Goal: Transaction & Acquisition: Book appointment/travel/reservation

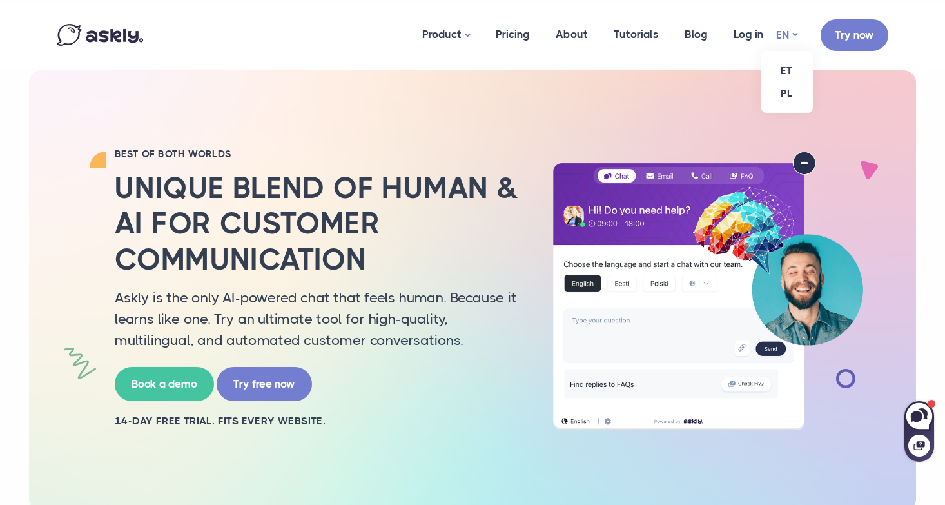
click at [785, 37] on link "EN" at bounding box center [786, 35] width 21 height 19
click at [788, 68] on link "ET" at bounding box center [787, 70] width 52 height 23
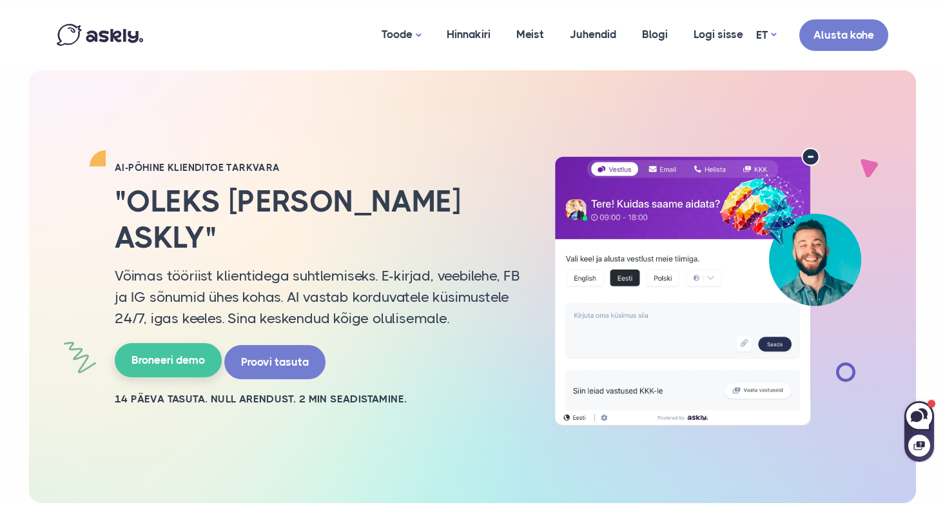
click at [161, 354] on link "Broneeri demo" at bounding box center [168, 360] width 107 height 34
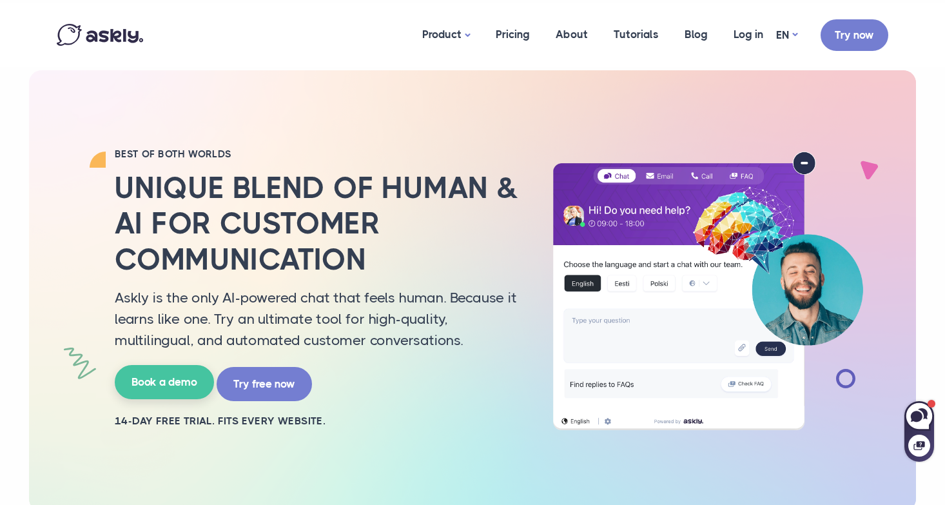
click at [158, 389] on link "Book a demo" at bounding box center [164, 382] width 99 height 34
click at [790, 34] on link "EN" at bounding box center [786, 35] width 21 height 19
click at [790, 64] on link "ET" at bounding box center [787, 70] width 52 height 23
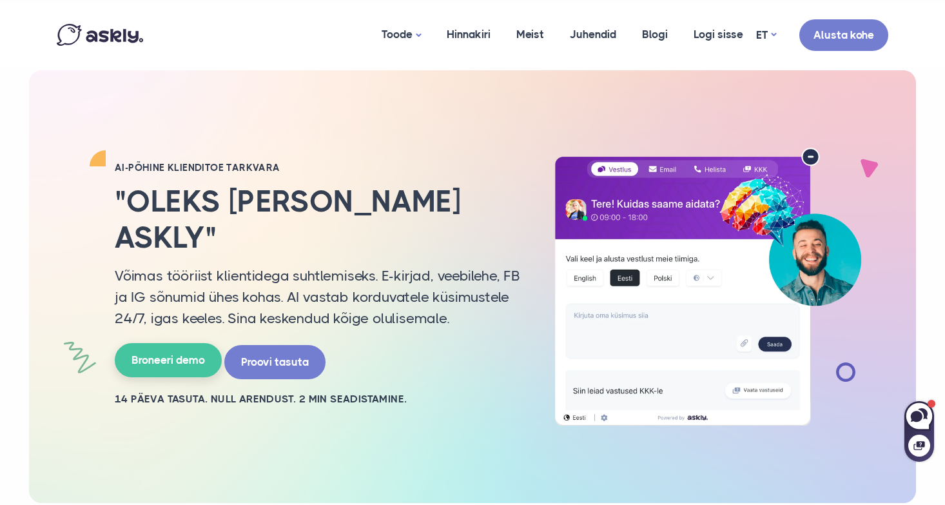
click at [188, 349] on link "Broneeri demo" at bounding box center [168, 360] width 107 height 34
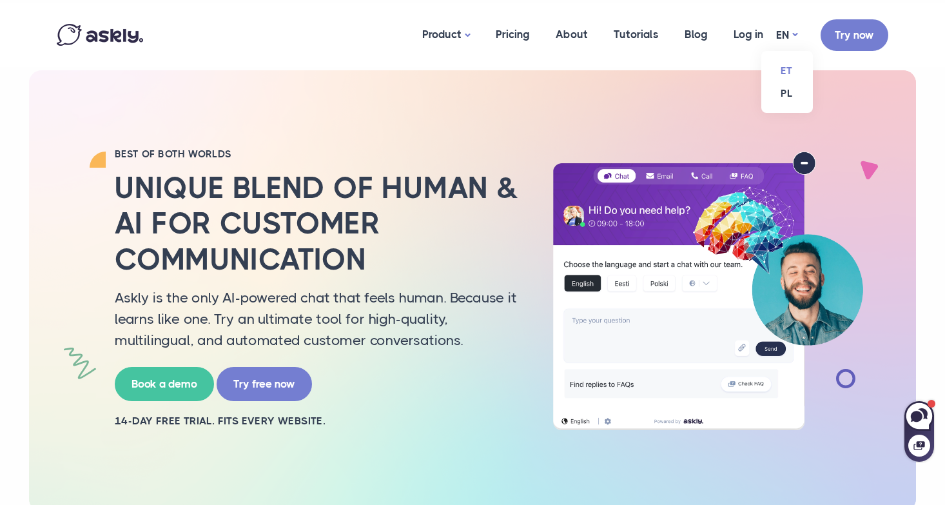
click at [785, 66] on link "ET" at bounding box center [787, 70] width 52 height 23
